Goal: Transaction & Acquisition: Purchase product/service

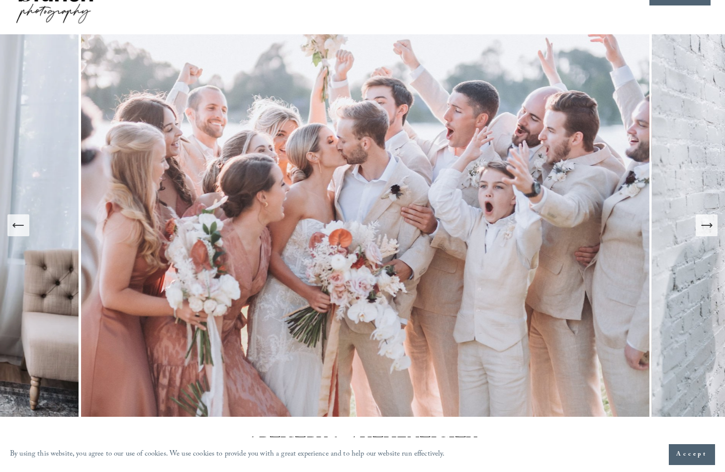
scroll to position [45, 0]
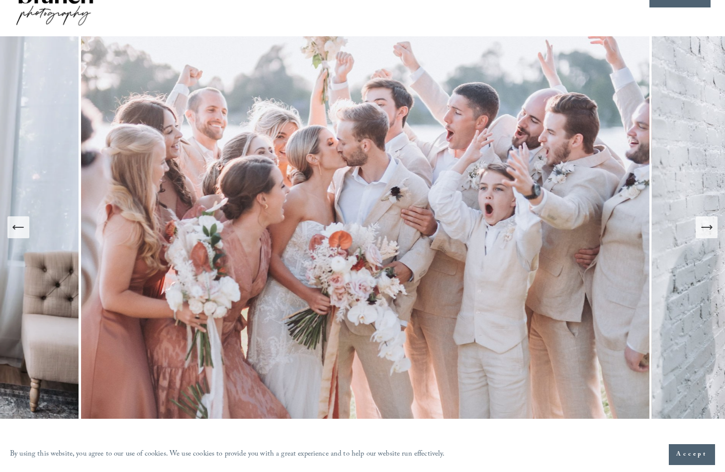
click at [703, 230] on icon "Next Slide" at bounding box center [707, 227] width 14 height 14
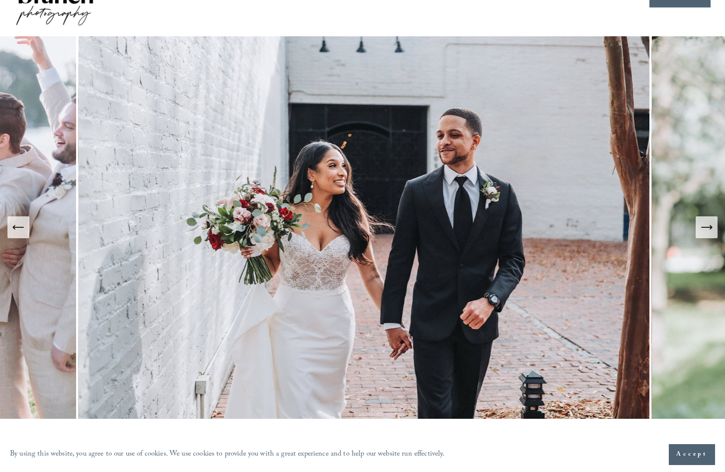
click at [703, 230] on icon "Next Slide" at bounding box center [707, 227] width 14 height 14
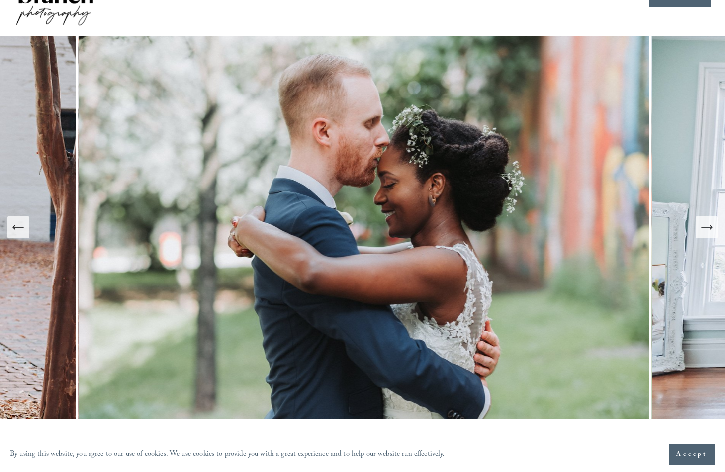
click at [703, 230] on icon "Next Slide" at bounding box center [707, 227] width 14 height 14
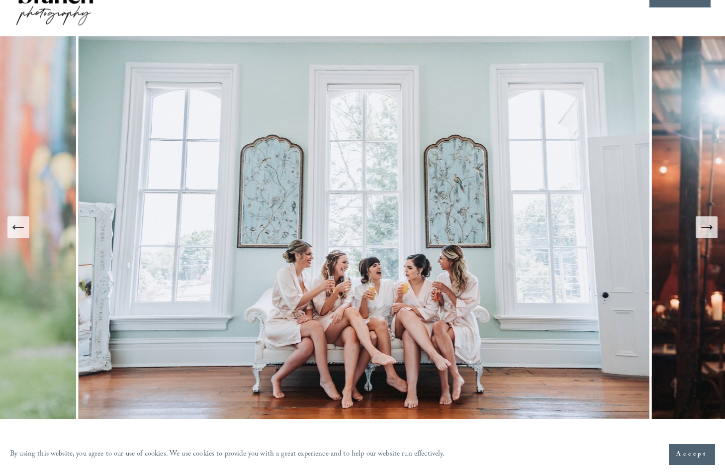
click at [703, 230] on icon "Next Slide" at bounding box center [707, 227] width 14 height 14
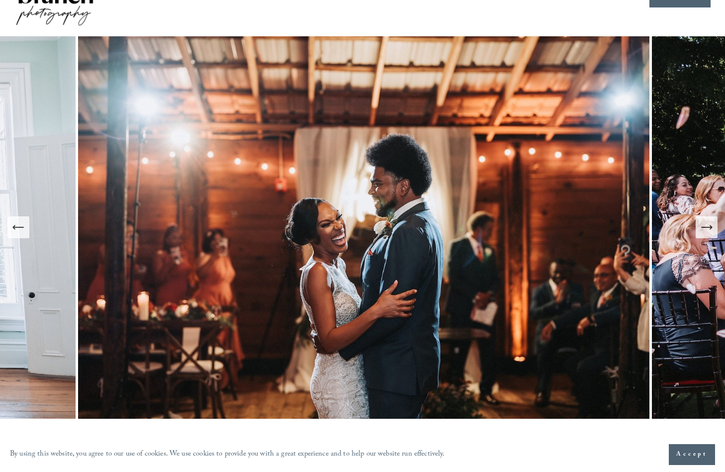
click at [703, 230] on icon "Next Slide" at bounding box center [707, 227] width 14 height 14
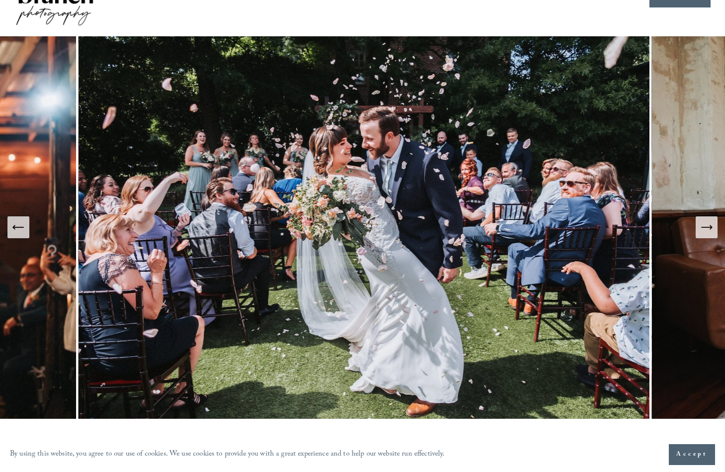
click at [703, 230] on icon "Next Slide" at bounding box center [707, 227] width 14 height 14
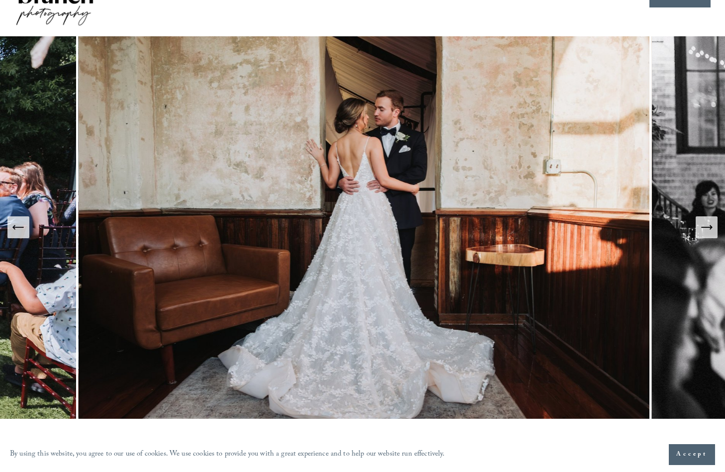
click at [703, 230] on icon "Next Slide" at bounding box center [707, 227] width 14 height 14
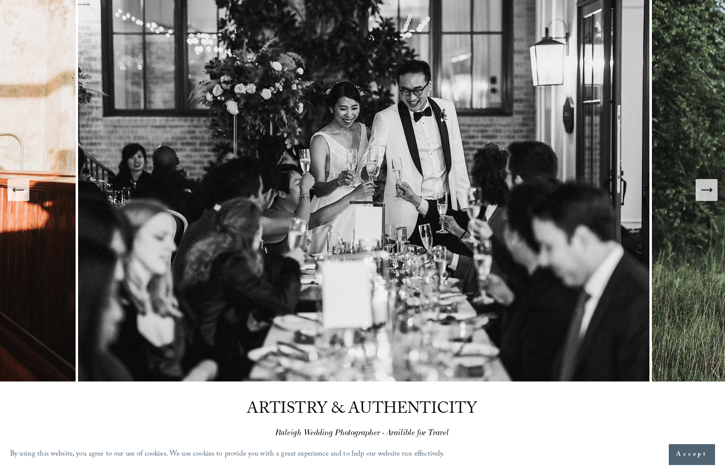
scroll to position [0, 0]
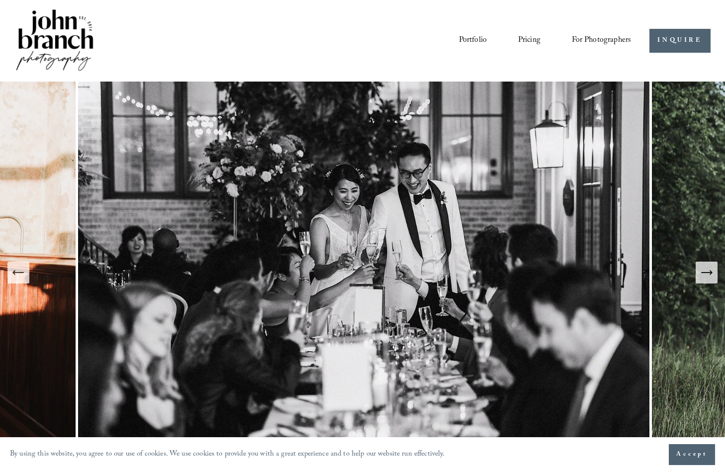
click at [0, 0] on span "Presets" at bounding box center [0, 0] width 0 height 0
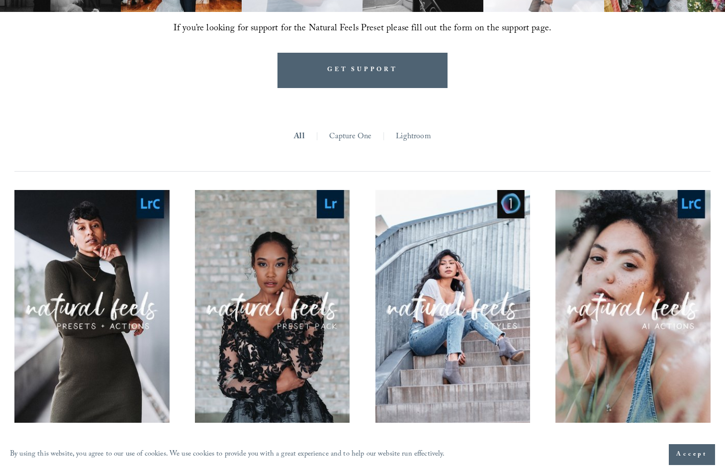
scroll to position [813, 0]
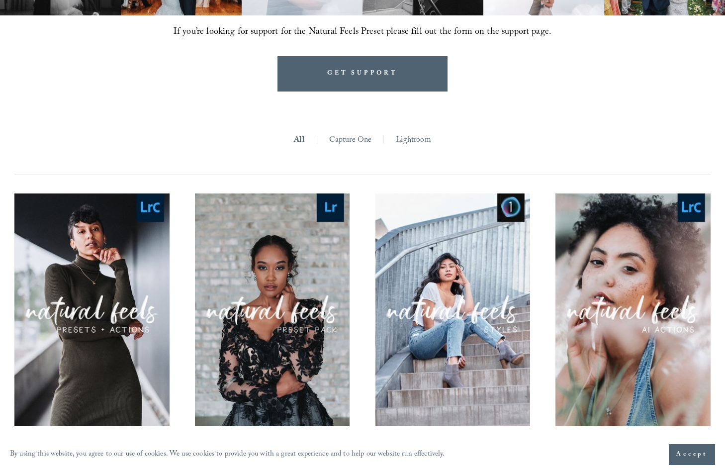
click at [417, 138] on link "Lightroom" at bounding box center [413, 140] width 35 height 15
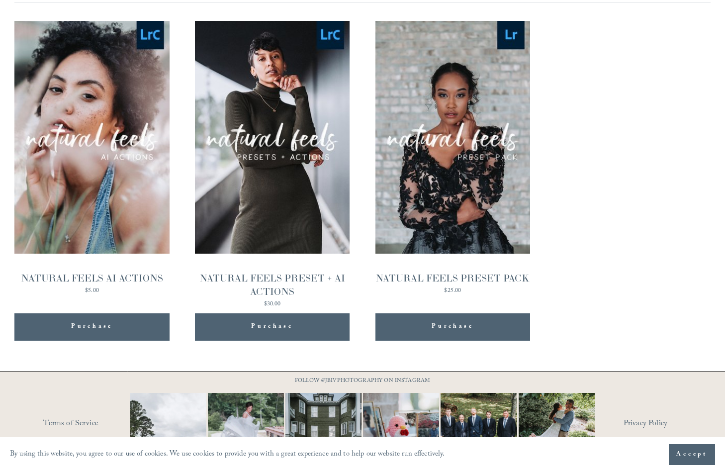
scroll to position [959, 0]
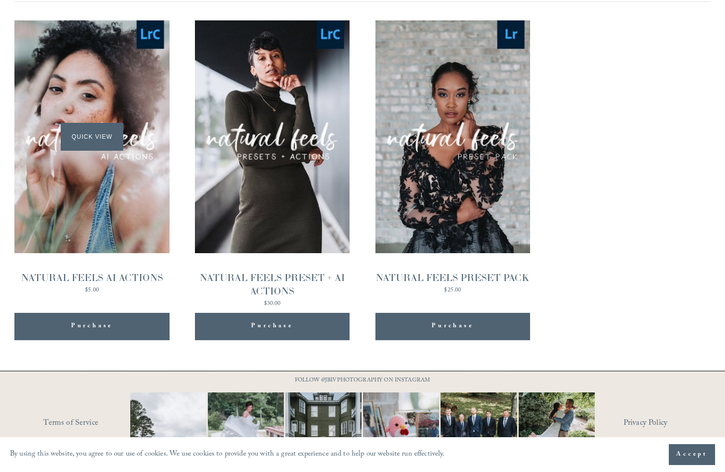
click at [117, 211] on div "Quick View" at bounding box center [91, 136] width 155 height 232
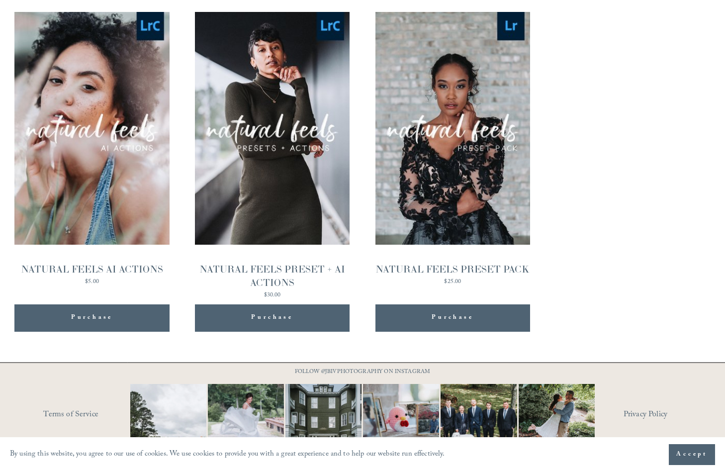
scroll to position [966, 0]
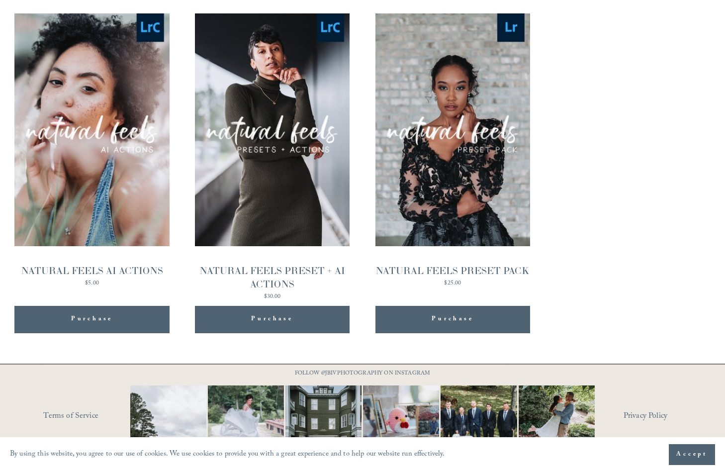
click at [133, 308] on div "Purchase Added!" at bounding box center [91, 319] width 135 height 27
click at [287, 223] on div "Quick View" at bounding box center [272, 129] width 155 height 232
click at [462, 131] on span "Quick View" at bounding box center [453, 129] width 62 height 27
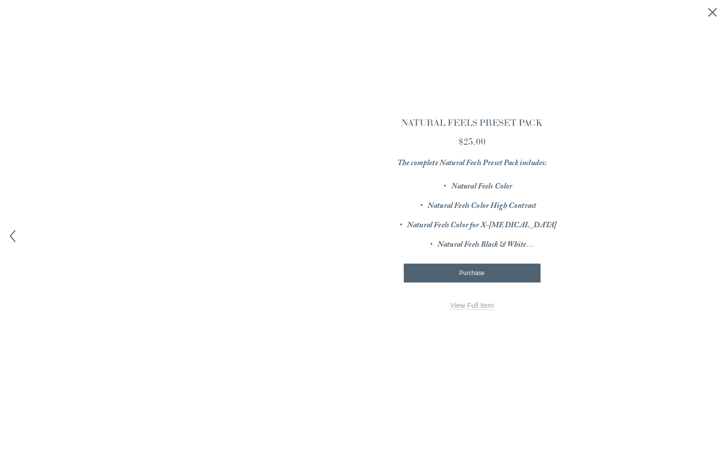
click at [473, 306] on link "View Full Item" at bounding box center [472, 305] width 44 height 8
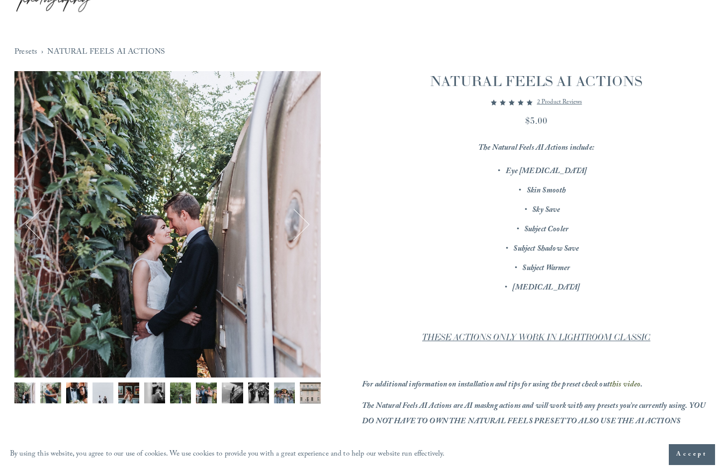
scroll to position [67, 0]
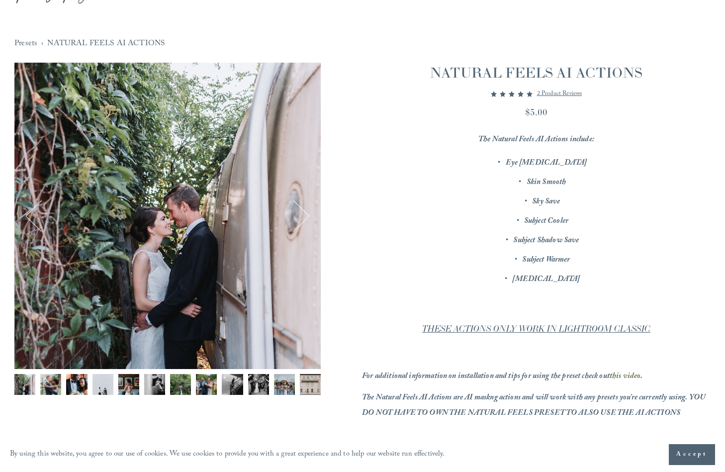
click at [52, 379] on img "Image 2 of 12" at bounding box center [50, 384] width 21 height 21
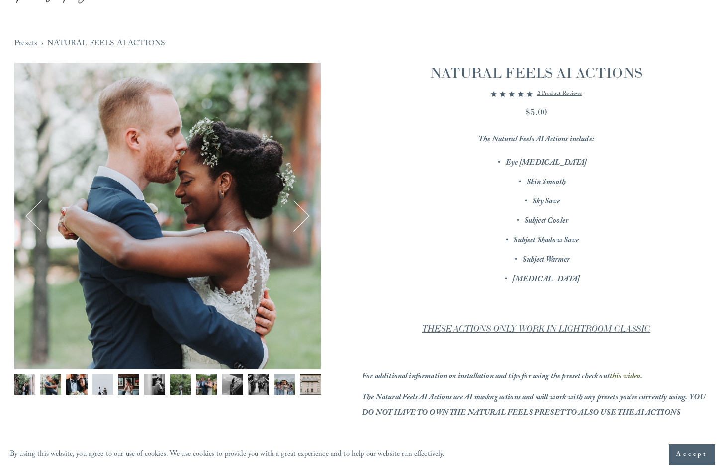
click at [74, 388] on img "Image 3 of 12" at bounding box center [76, 384] width 21 height 21
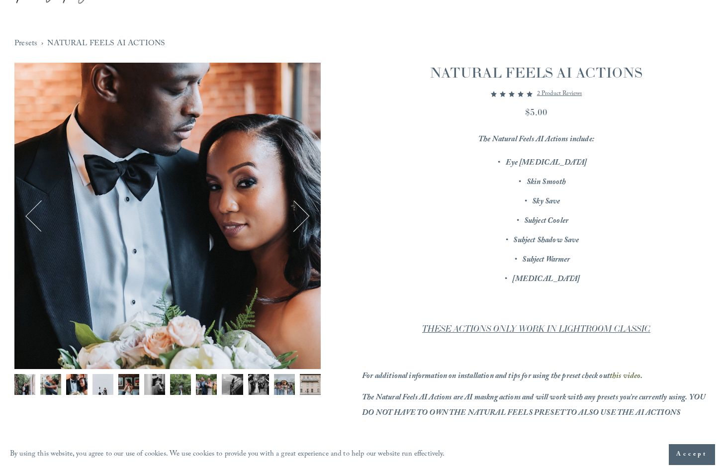
click at [98, 393] on img "Image 4 of 12" at bounding box center [103, 384] width 21 height 21
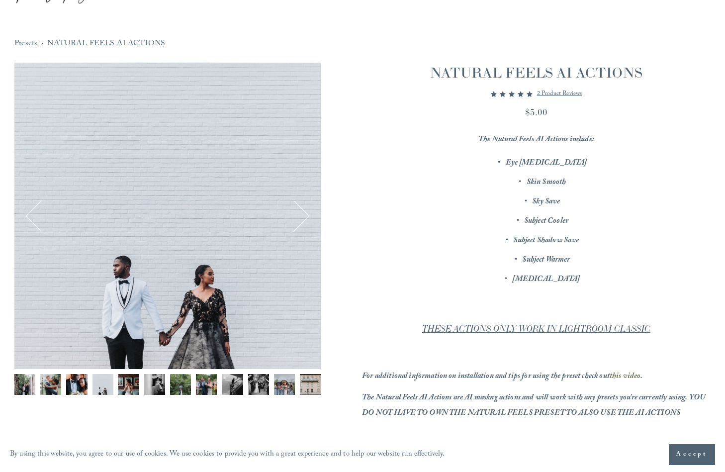
click at [116, 396] on div "Gallery thumbnails" at bounding box center [167, 387] width 306 height 26
click at [149, 390] on img "Image 6 of 12" at bounding box center [154, 384] width 21 height 21
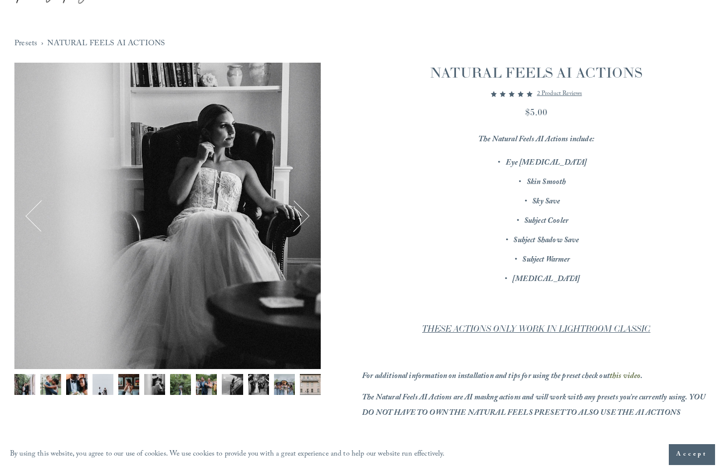
click at [175, 386] on img "Image 7 of 12" at bounding box center [180, 384] width 21 height 21
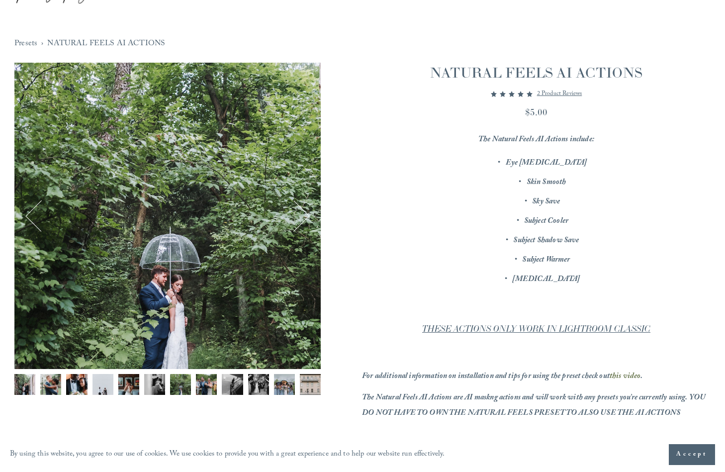
click at [194, 386] on div "Gallery thumbnails" at bounding box center [167, 387] width 306 height 26
click at [214, 387] on img "Image 8 of 12" at bounding box center [206, 384] width 21 height 21
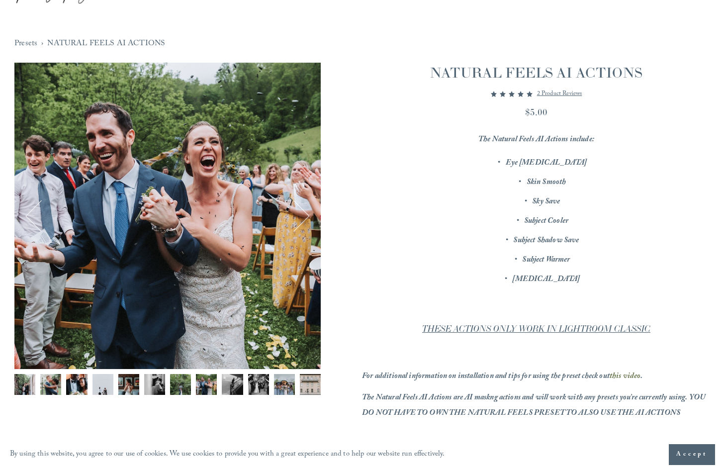
click at [231, 388] on img "Image 9 of 12" at bounding box center [232, 384] width 21 height 21
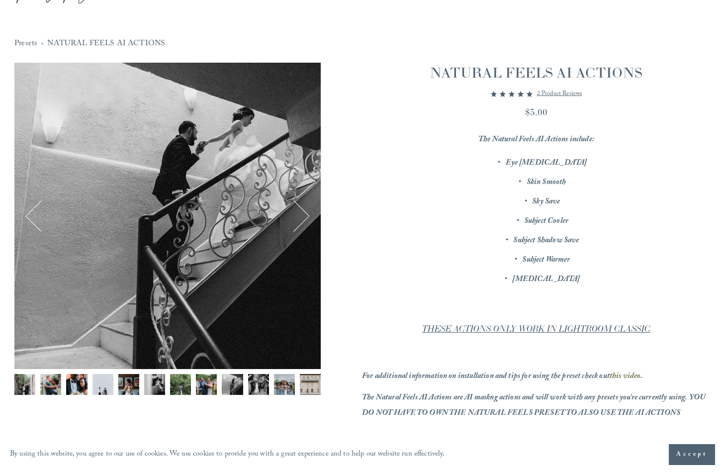
click at [249, 390] on img "Image 10 of 12" at bounding box center [258, 384] width 21 height 21
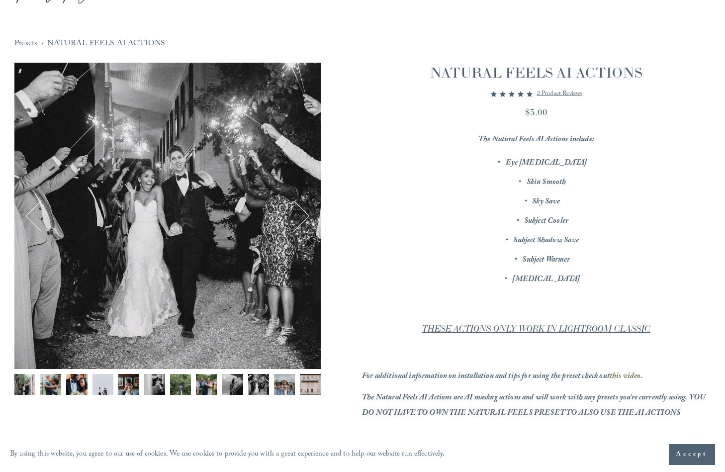
click at [271, 396] on div "Gallery thumbnails" at bounding box center [167, 387] width 306 height 26
click at [287, 389] on img "Image 11 of 12" at bounding box center [284, 384] width 21 height 21
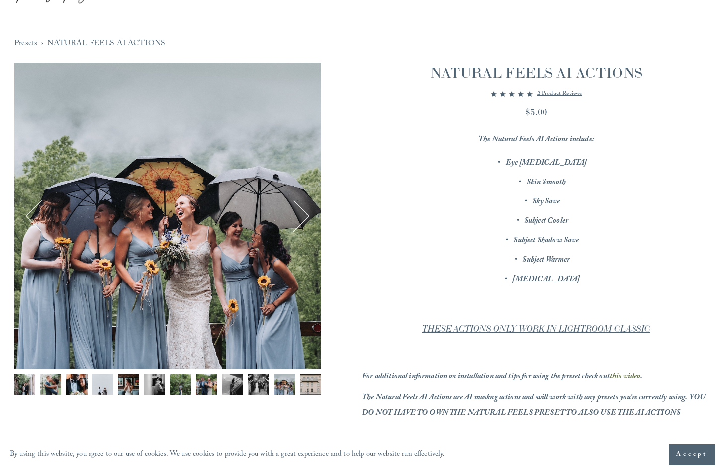
click at [300, 390] on img "Image 12 of 12" at bounding box center [310, 384] width 21 height 21
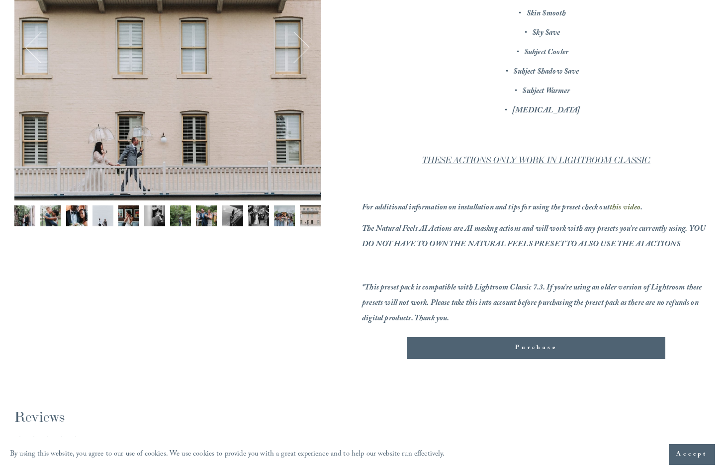
scroll to position [225, 0]
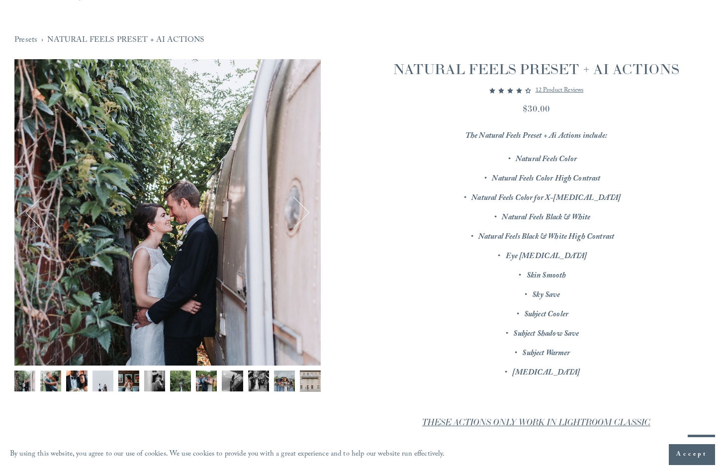
scroll to position [77, 0]
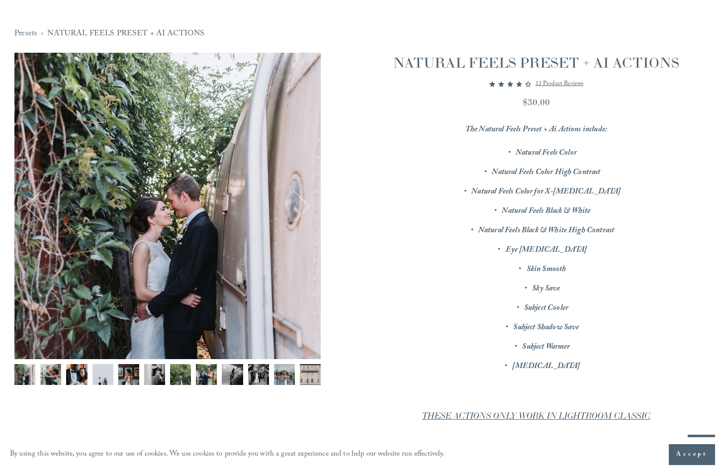
click at [21, 380] on img "Image 1 of 12" at bounding box center [24, 374] width 21 height 21
click at [52, 376] on img "Image 2 of 12" at bounding box center [50, 374] width 21 height 21
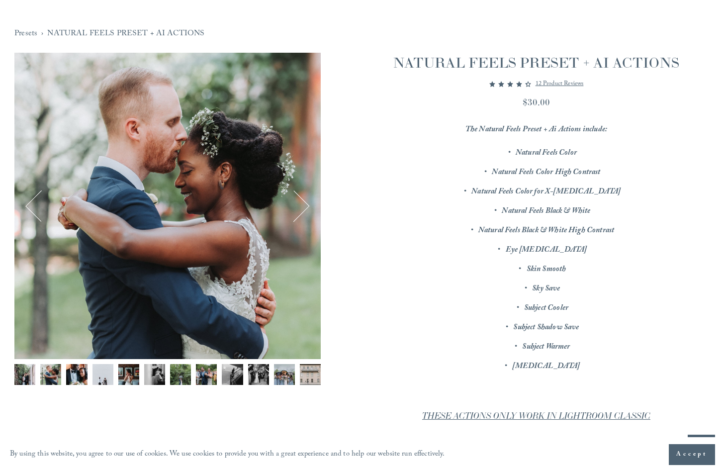
click at [75, 378] on img "Image 3 of 12" at bounding box center [76, 374] width 21 height 21
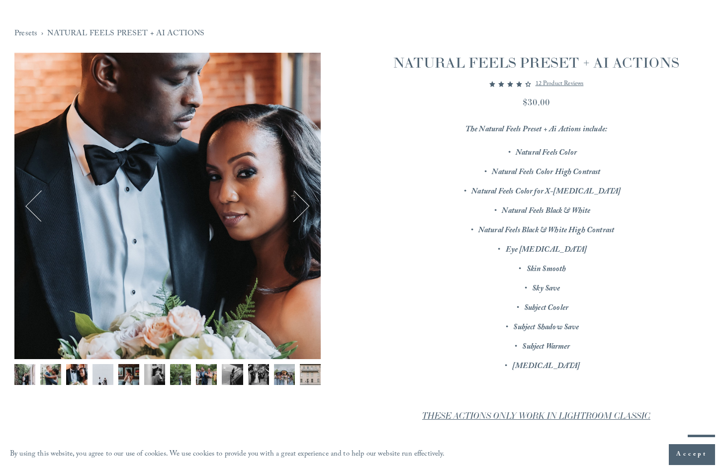
click at [101, 378] on img "Image 4 of 12" at bounding box center [103, 374] width 21 height 21
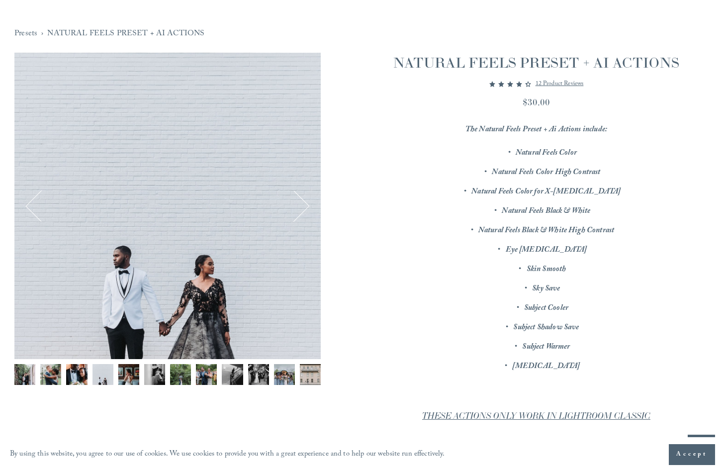
click at [129, 382] on img "Image 5 of 12" at bounding box center [128, 374] width 21 height 21
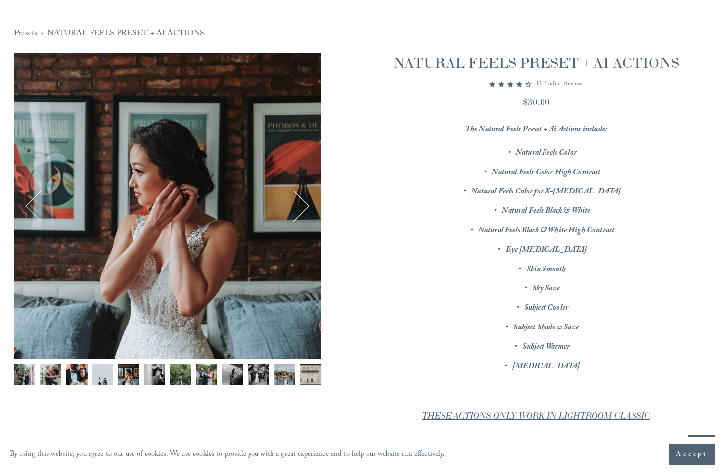
click at [147, 381] on img "Image 6 of 12" at bounding box center [154, 374] width 21 height 21
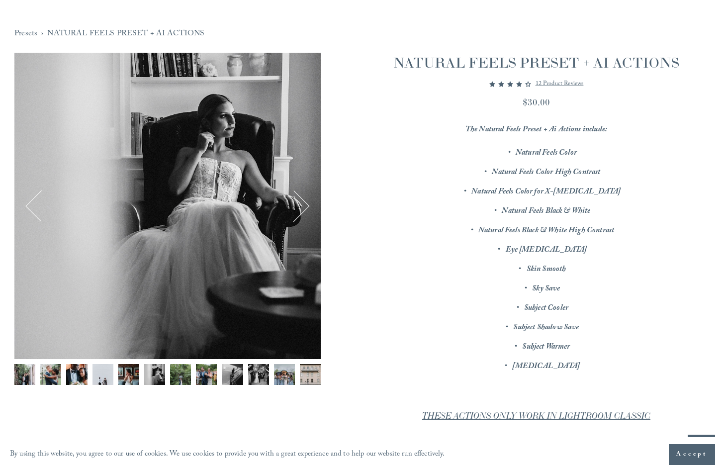
click at [178, 383] on img "Image 7 of 12" at bounding box center [180, 374] width 21 height 21
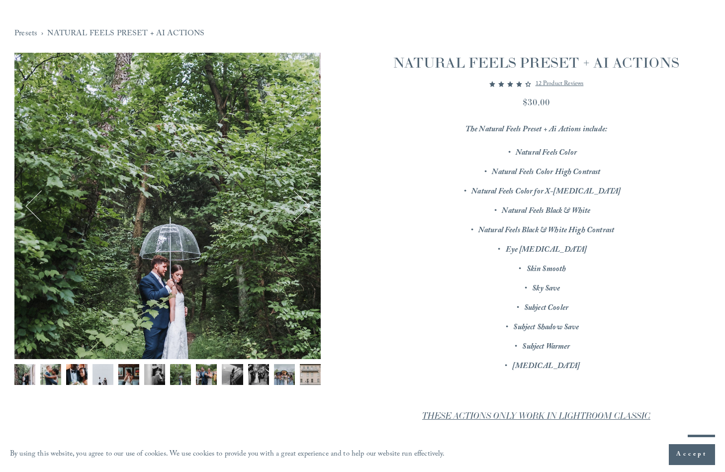
click at [203, 383] on img "Image 8 of 12" at bounding box center [206, 374] width 21 height 21
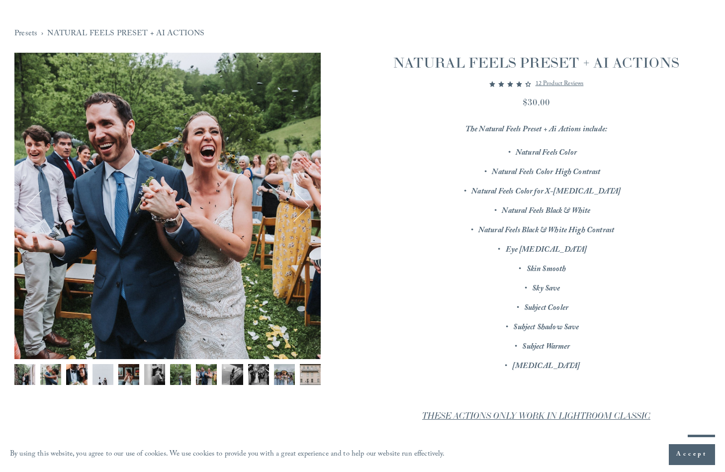
click at [229, 380] on img "Image 9 of 12" at bounding box center [232, 374] width 21 height 21
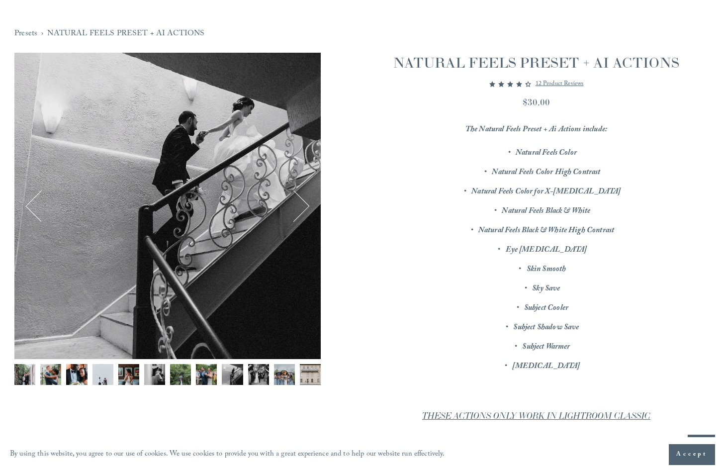
click at [257, 377] on img "Image 10 of 12" at bounding box center [258, 374] width 21 height 21
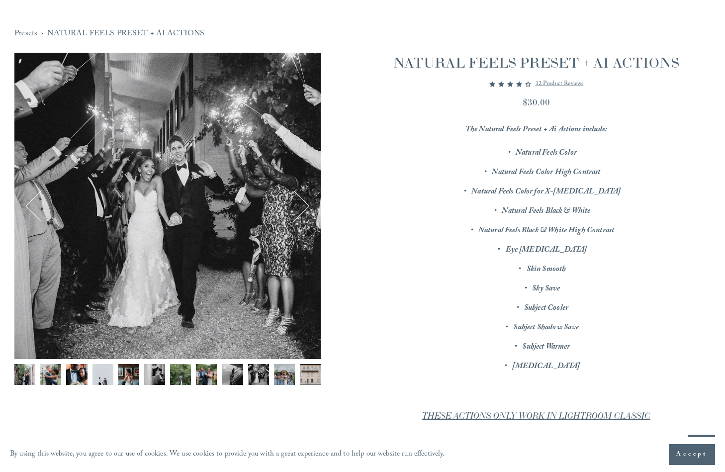
click at [284, 378] on img "Image 11 of 12" at bounding box center [284, 374] width 21 height 21
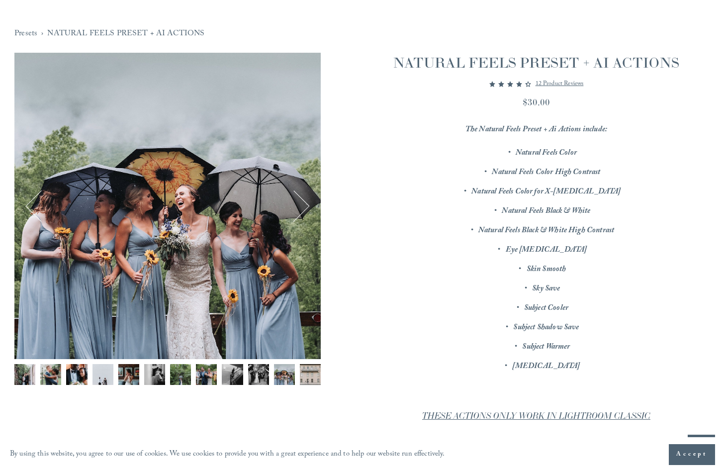
click at [309, 384] on img "Image 12 of 12" at bounding box center [310, 374] width 21 height 21
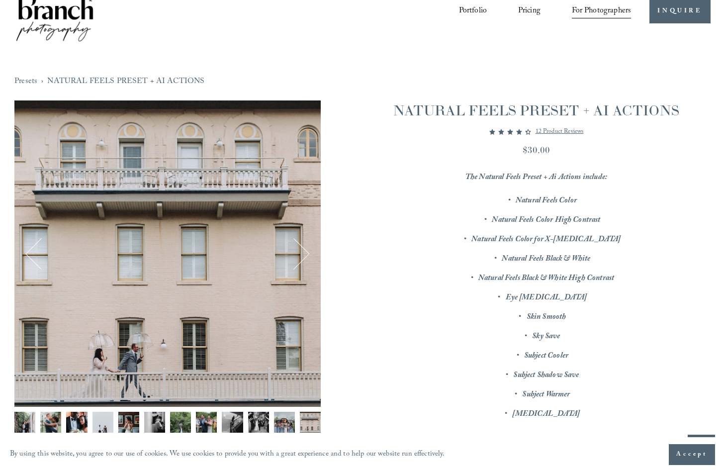
scroll to position [0, 0]
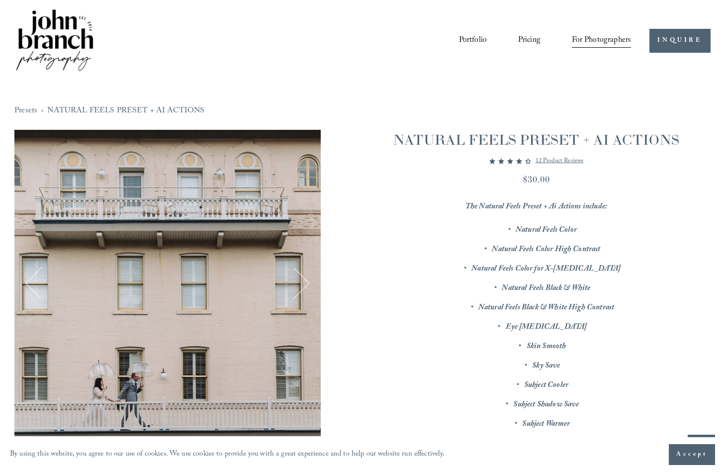
click at [300, 287] on button "Next" at bounding box center [294, 283] width 32 height 32
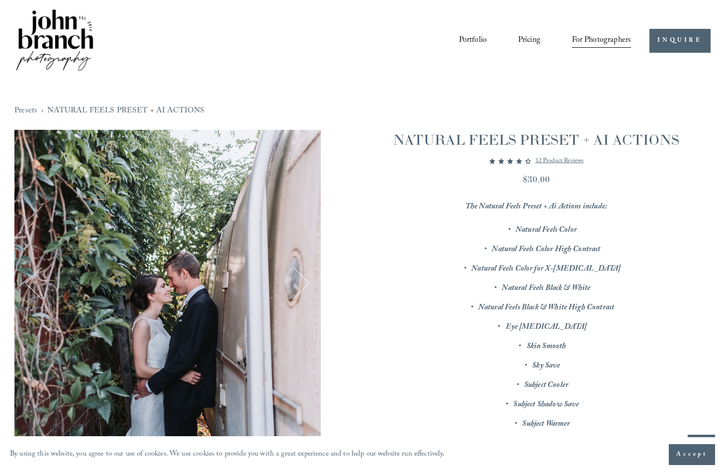
click at [300, 287] on button "Next" at bounding box center [294, 283] width 32 height 32
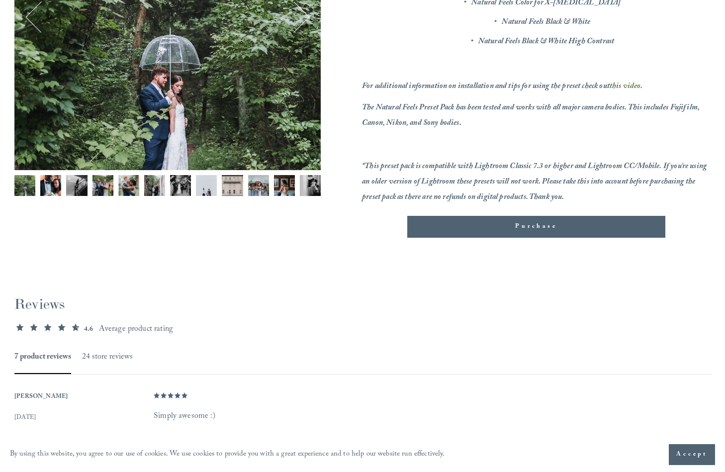
scroll to position [215, 0]
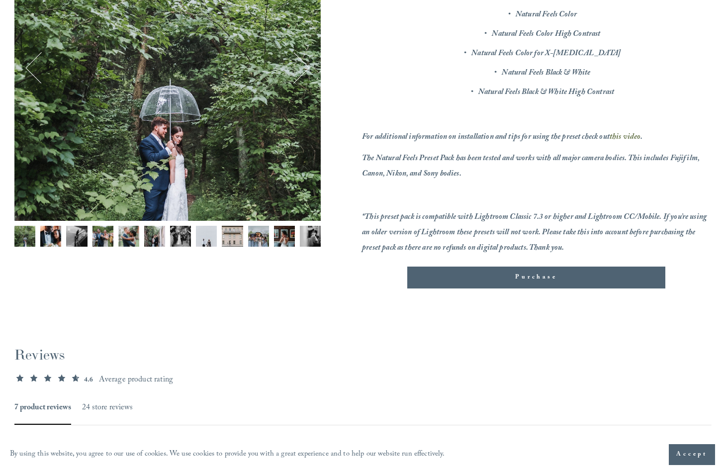
click at [55, 236] on img "Image 2 of 12" at bounding box center [50, 236] width 21 height 21
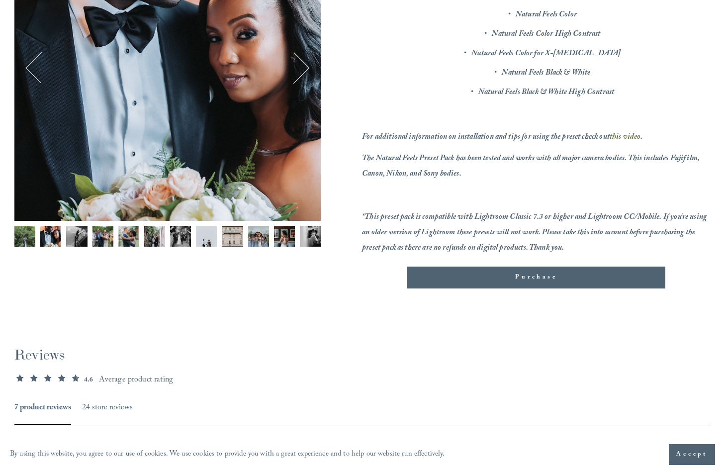
click at [75, 240] on img "Image 3 of 12" at bounding box center [76, 236] width 21 height 21
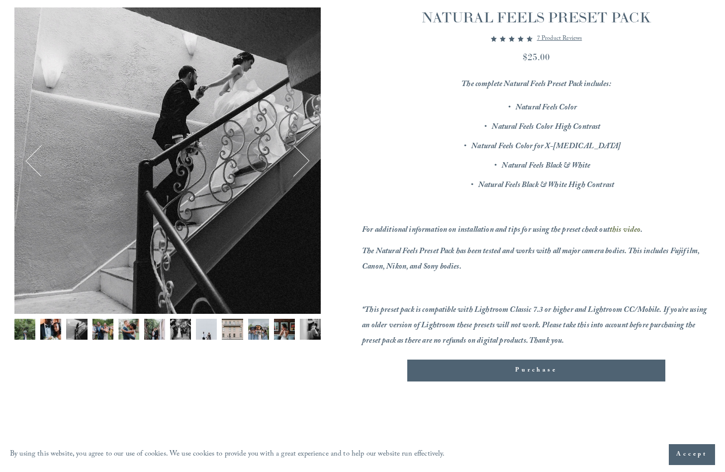
scroll to position [101, 0]
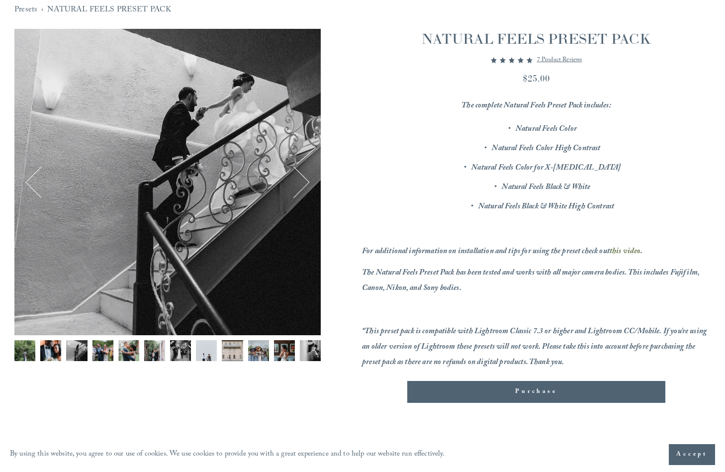
click at [106, 358] on img "Image 4 of 12" at bounding box center [103, 350] width 21 height 21
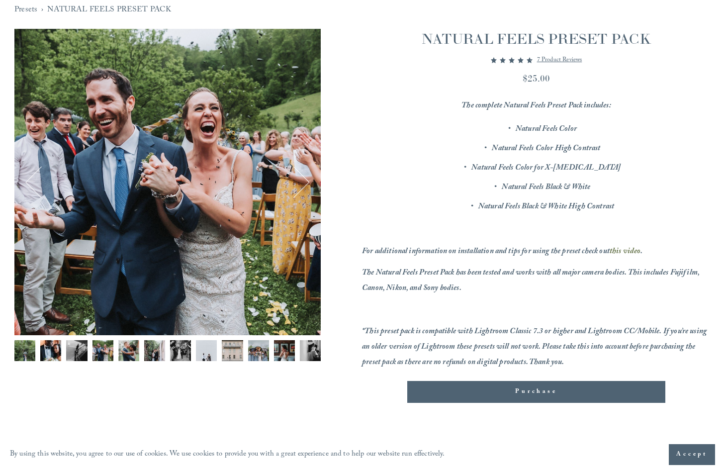
click at [130, 356] on img "Image 5 of 12" at bounding box center [128, 350] width 21 height 21
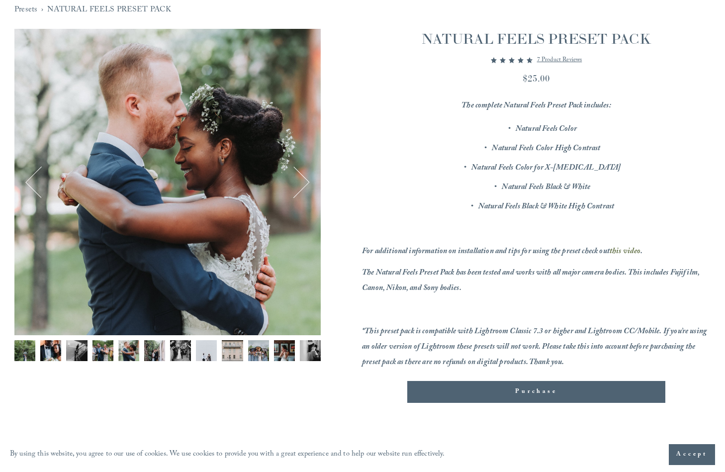
click at [147, 356] on img "Image 6 of 12" at bounding box center [154, 350] width 21 height 21
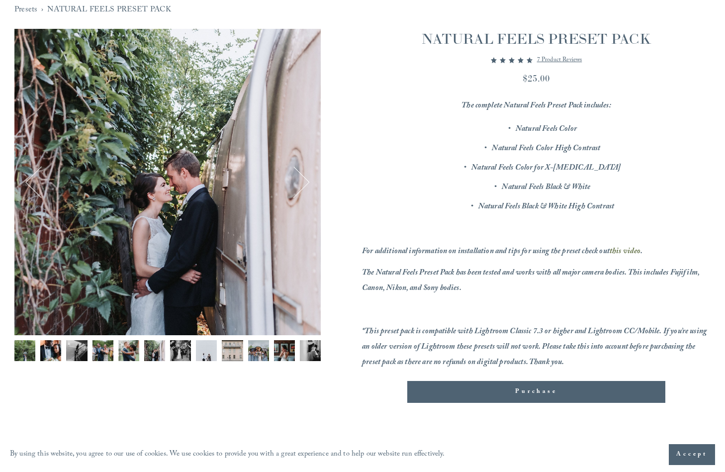
click at [163, 353] on img "Image 6 of 12" at bounding box center [154, 350] width 21 height 21
click at [186, 355] on img "Image 7 of 12" at bounding box center [180, 350] width 21 height 21
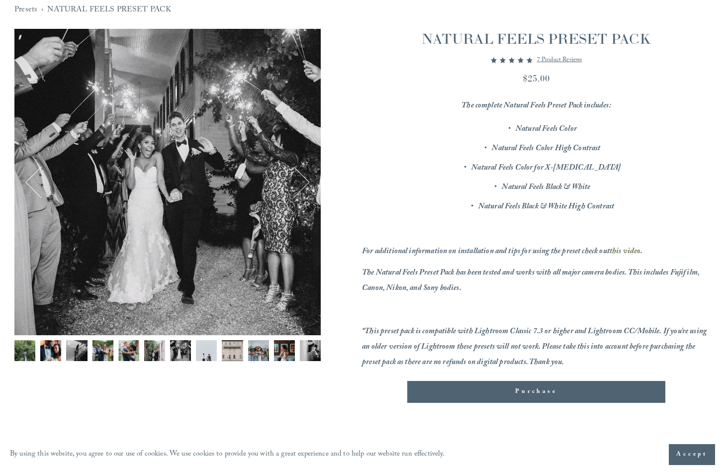
click at [201, 355] on img "Image 8 of 12" at bounding box center [206, 350] width 21 height 21
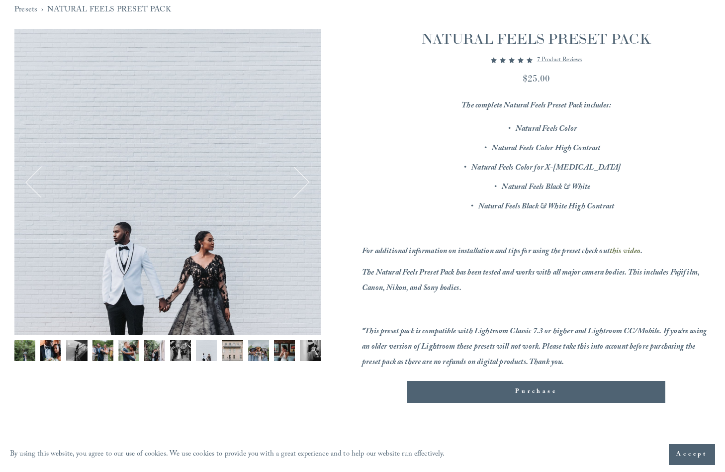
click at [220, 357] on div "Gallery thumbnails" at bounding box center [167, 353] width 306 height 26
click at [252, 357] on img "Image 10 of 12" at bounding box center [258, 350] width 21 height 21
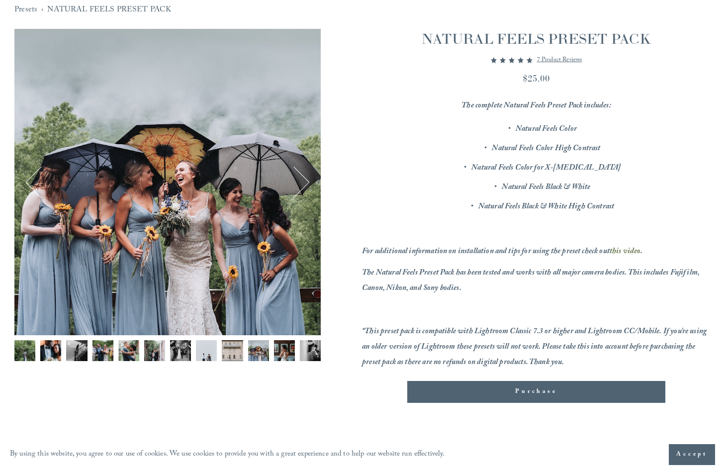
click at [280, 359] on img "Image 11 of 12" at bounding box center [284, 350] width 21 height 21
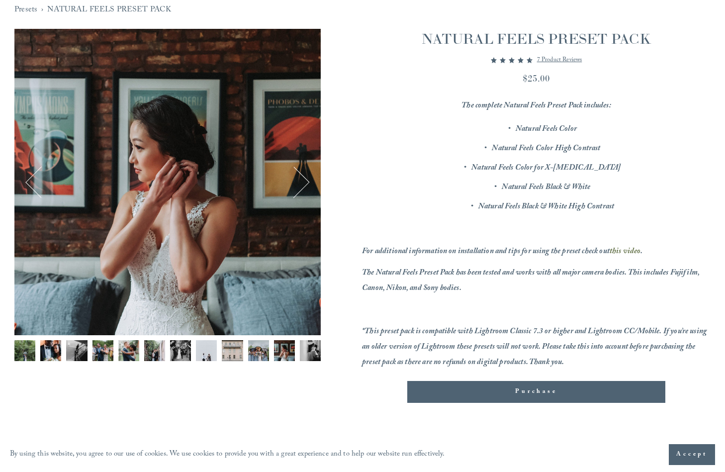
click at [299, 359] on div "Gallery thumbnails" at bounding box center [167, 353] width 306 height 26
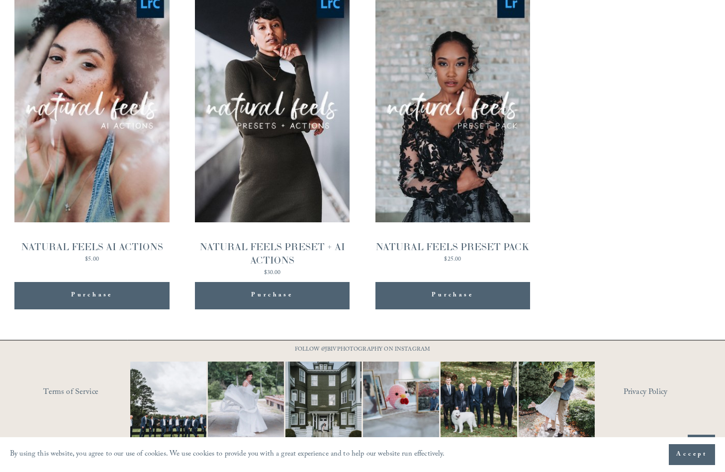
scroll to position [991, 0]
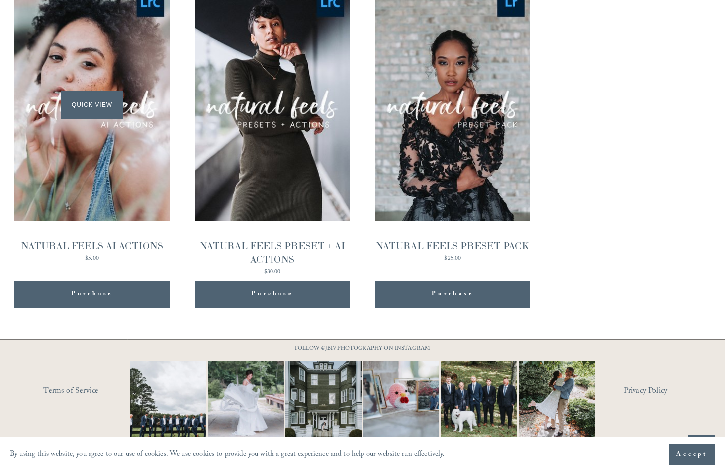
click at [124, 190] on div "Quick View" at bounding box center [91, 105] width 155 height 232
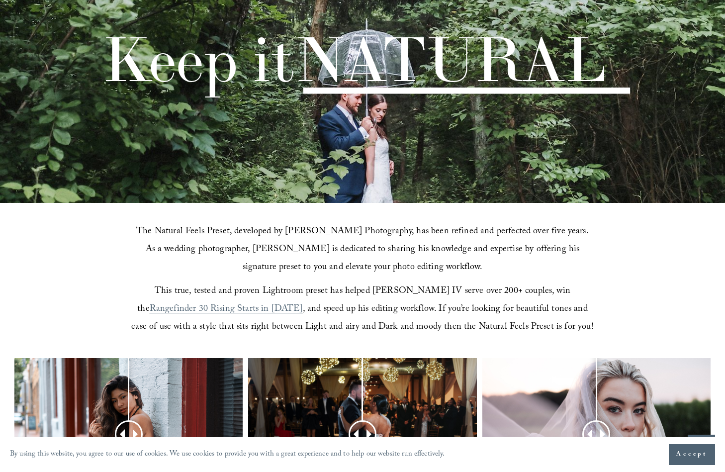
scroll to position [0, 0]
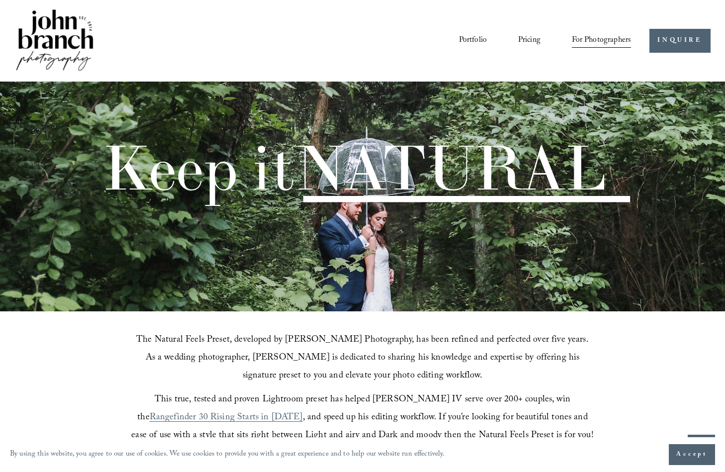
click at [0, 0] on span "Education" at bounding box center [0, 0] width 0 height 0
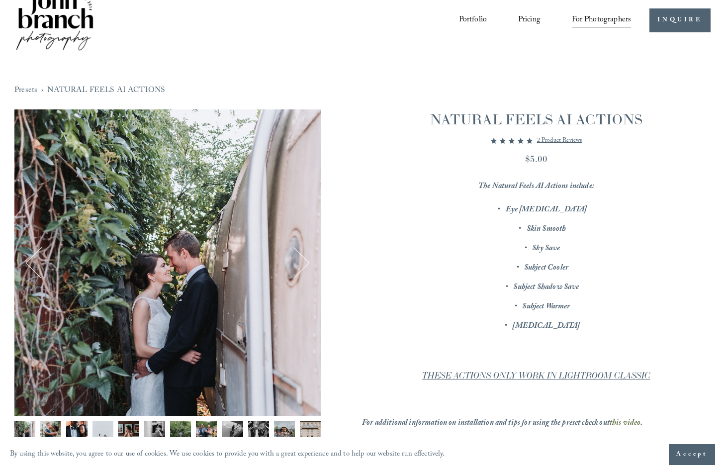
scroll to position [22, 0]
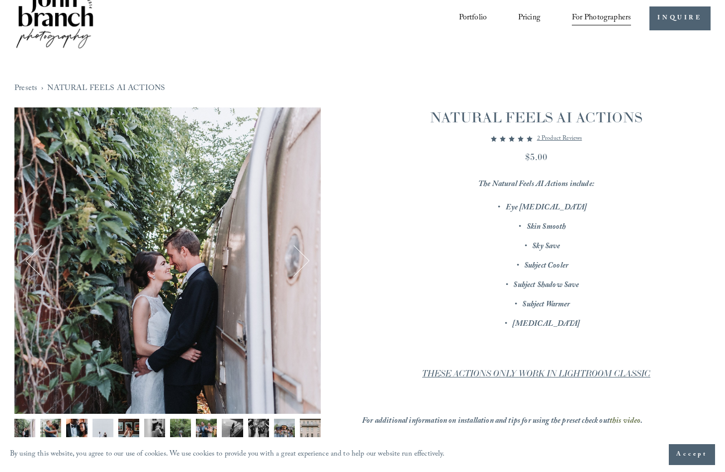
click at [187, 425] on img "Image 7 of 12" at bounding box center [180, 429] width 21 height 21
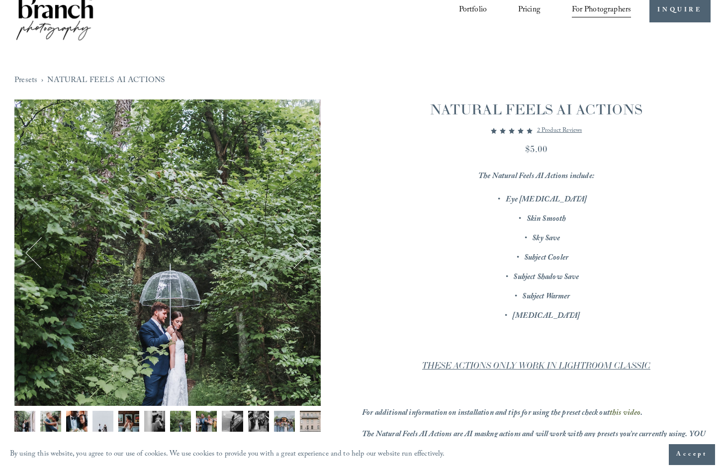
scroll to position [0, 0]
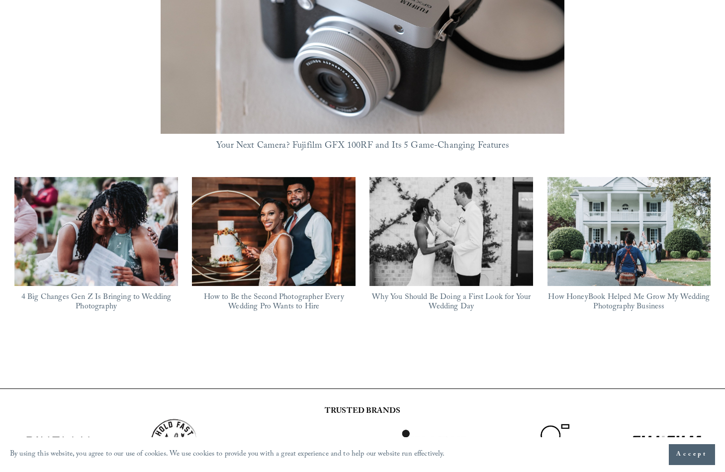
scroll to position [835, 0]
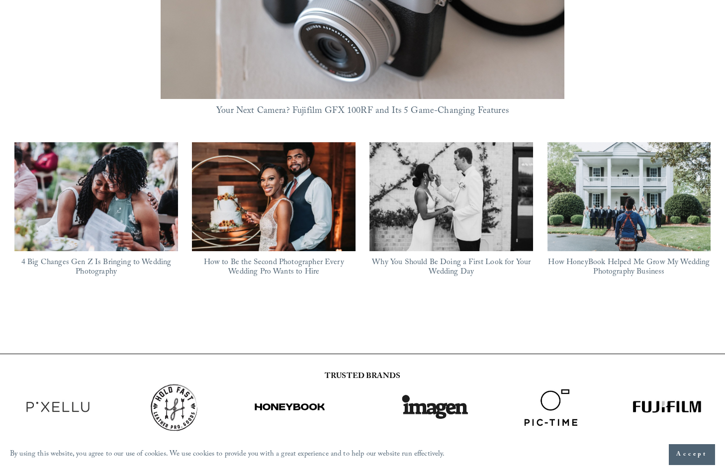
click at [615, 256] on link "How HoneyBook Helped Me Grow My Wedding Photography Business" at bounding box center [629, 267] width 162 height 23
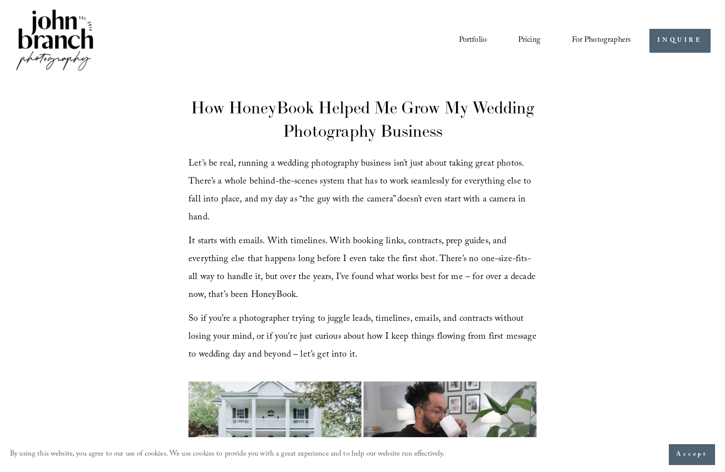
click at [0, 0] on link "Courses" at bounding box center [0, 0] width 0 height 0
